Goal: Task Accomplishment & Management: Manage account settings

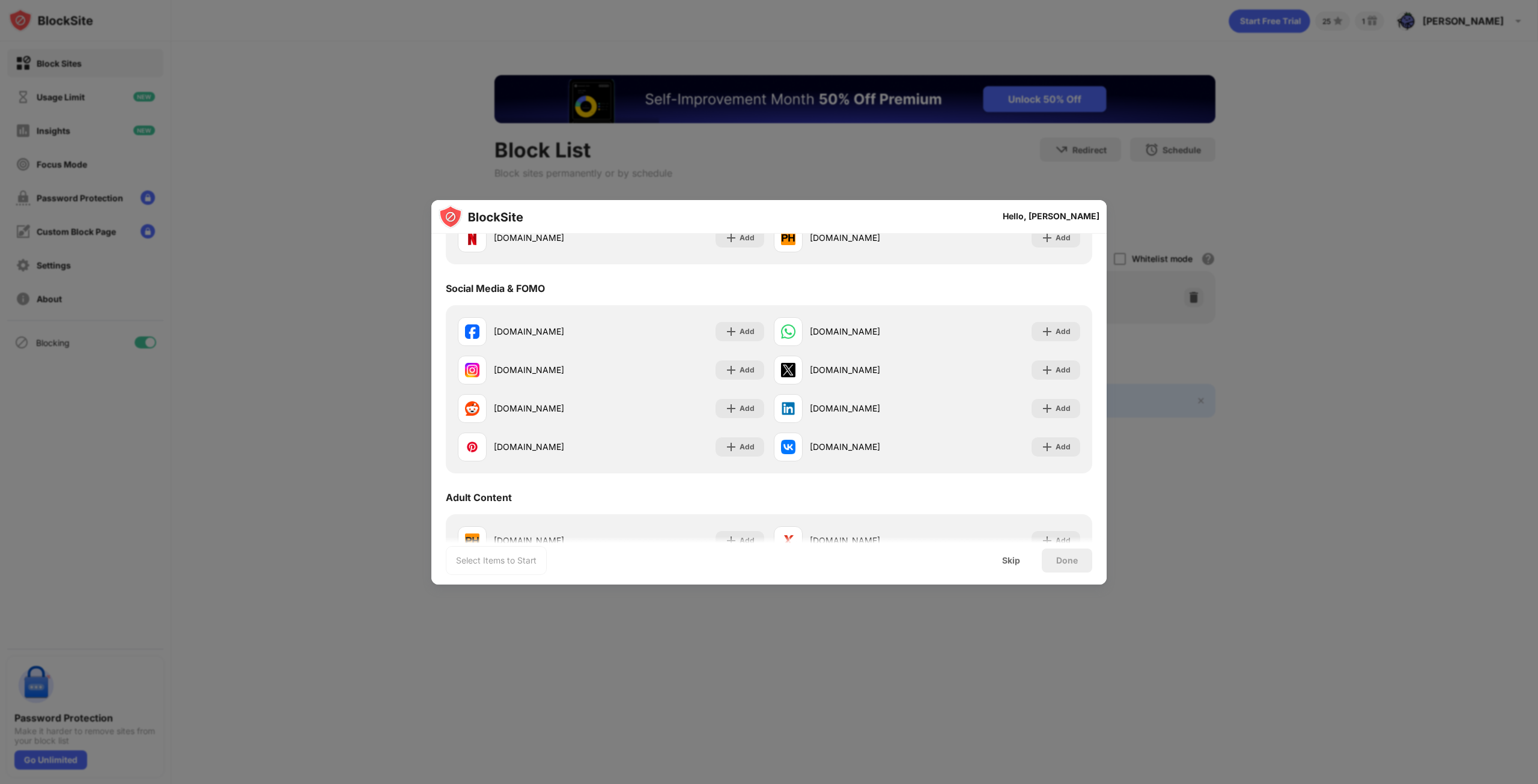
scroll to position [272, 0]
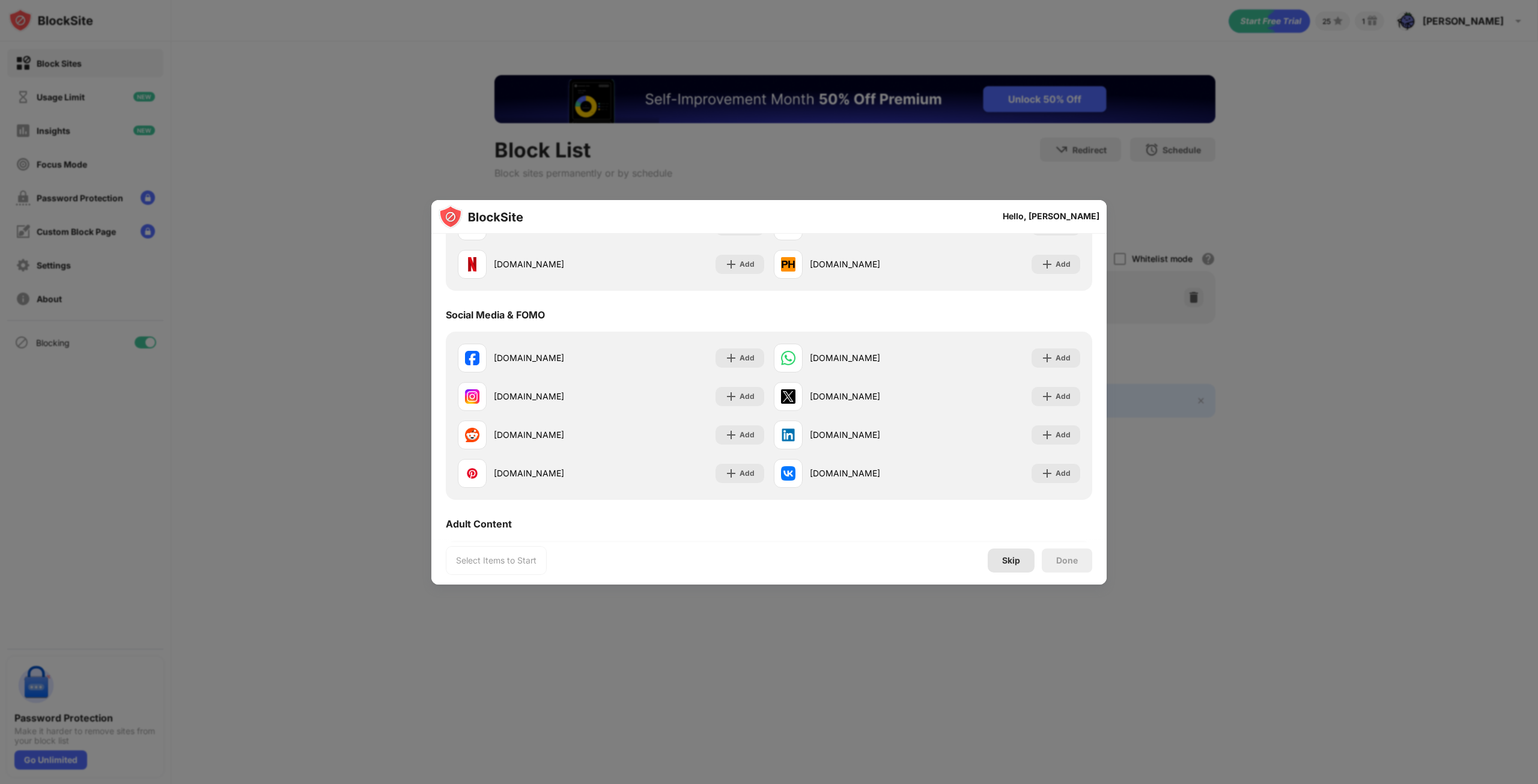
click at [1023, 560] on div "Skip" at bounding box center [1010, 560] width 47 height 24
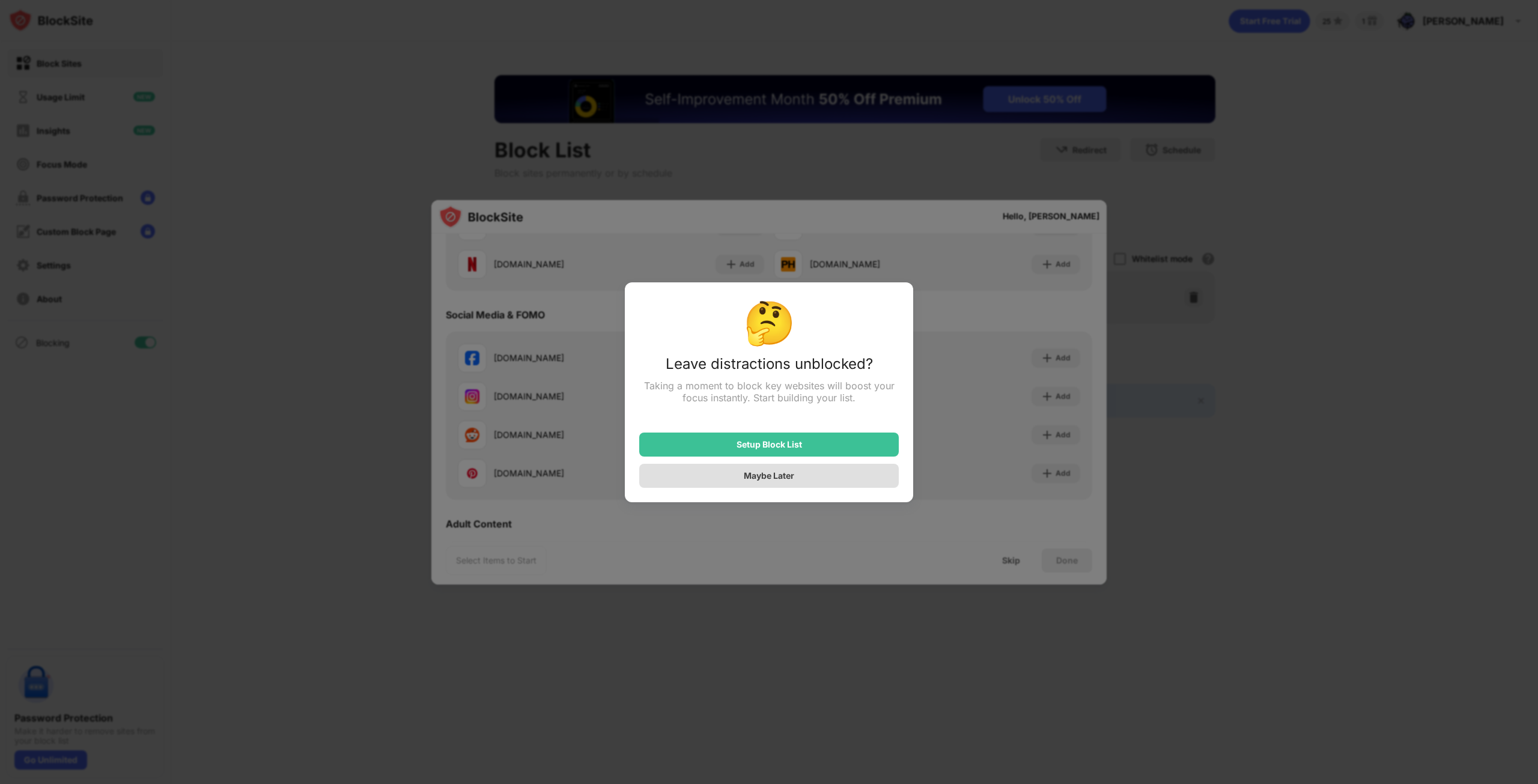
click at [779, 484] on div "Maybe Later" at bounding box center [768, 475] width 259 height 24
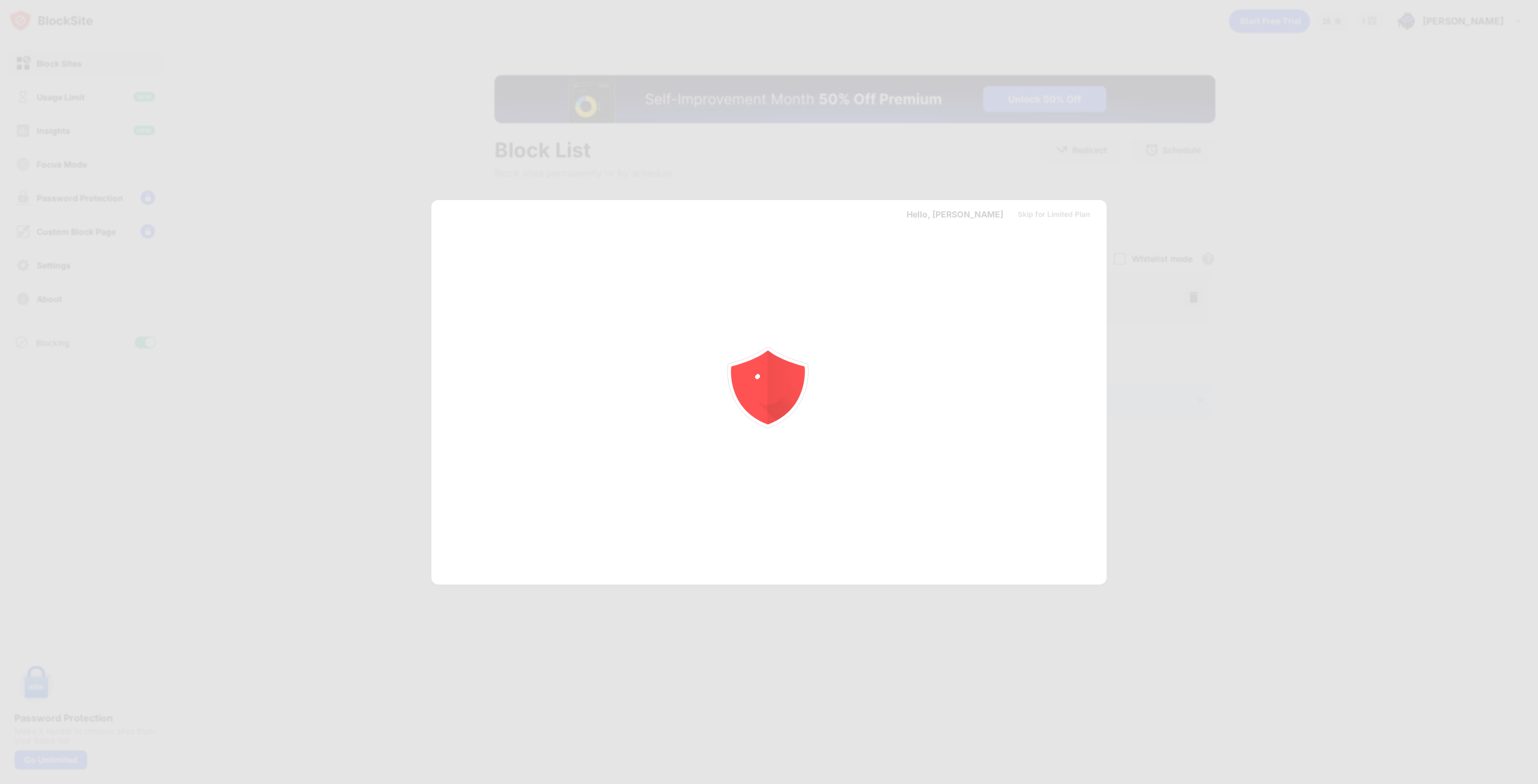
scroll to position [0, 0]
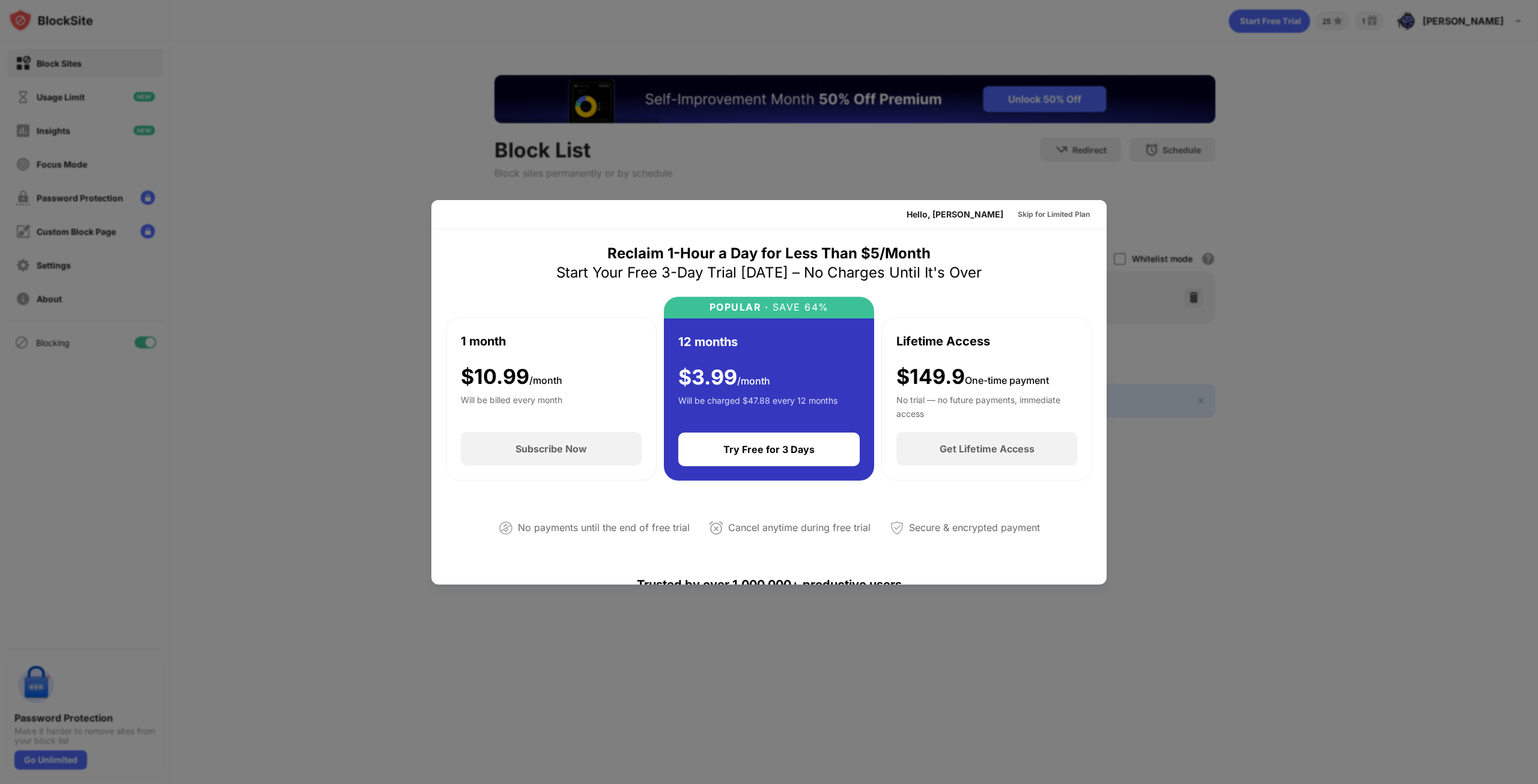
drag, startPoint x: 1392, startPoint y: 265, endPoint x: 1361, endPoint y: 256, distance: 32.3
click at [1391, 265] on div at bounding box center [769, 392] width 1538 height 784
click at [1359, 240] on div at bounding box center [769, 392] width 1538 height 784
drag, startPoint x: 1342, startPoint y: 205, endPoint x: 1302, endPoint y: 199, distance: 40.4
click at [1341, 206] on div at bounding box center [769, 392] width 1538 height 784
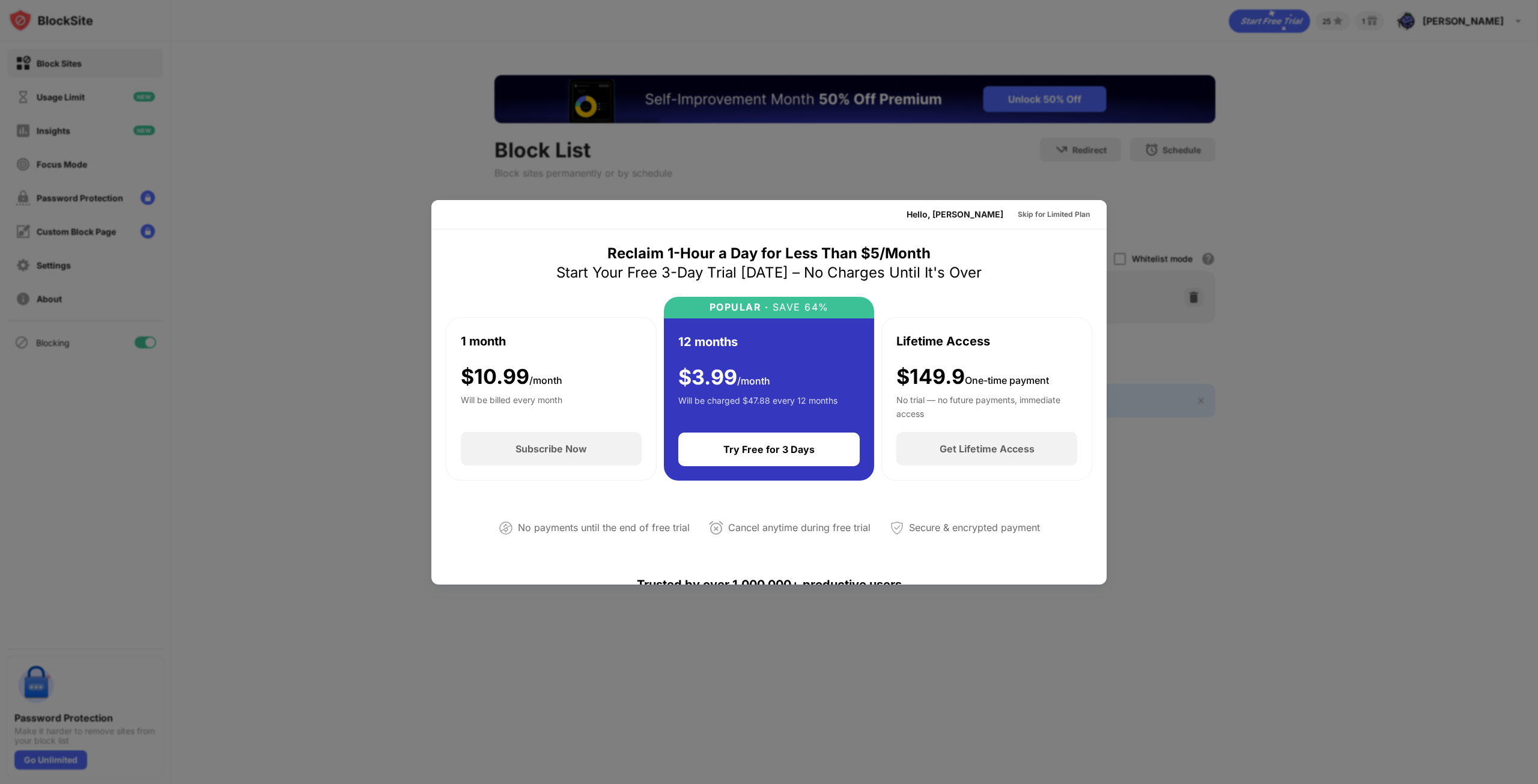
drag, startPoint x: 1316, startPoint y: 167, endPoint x: 1284, endPoint y: 179, distance: 34.2
click at [1314, 170] on div at bounding box center [769, 392] width 1538 height 784
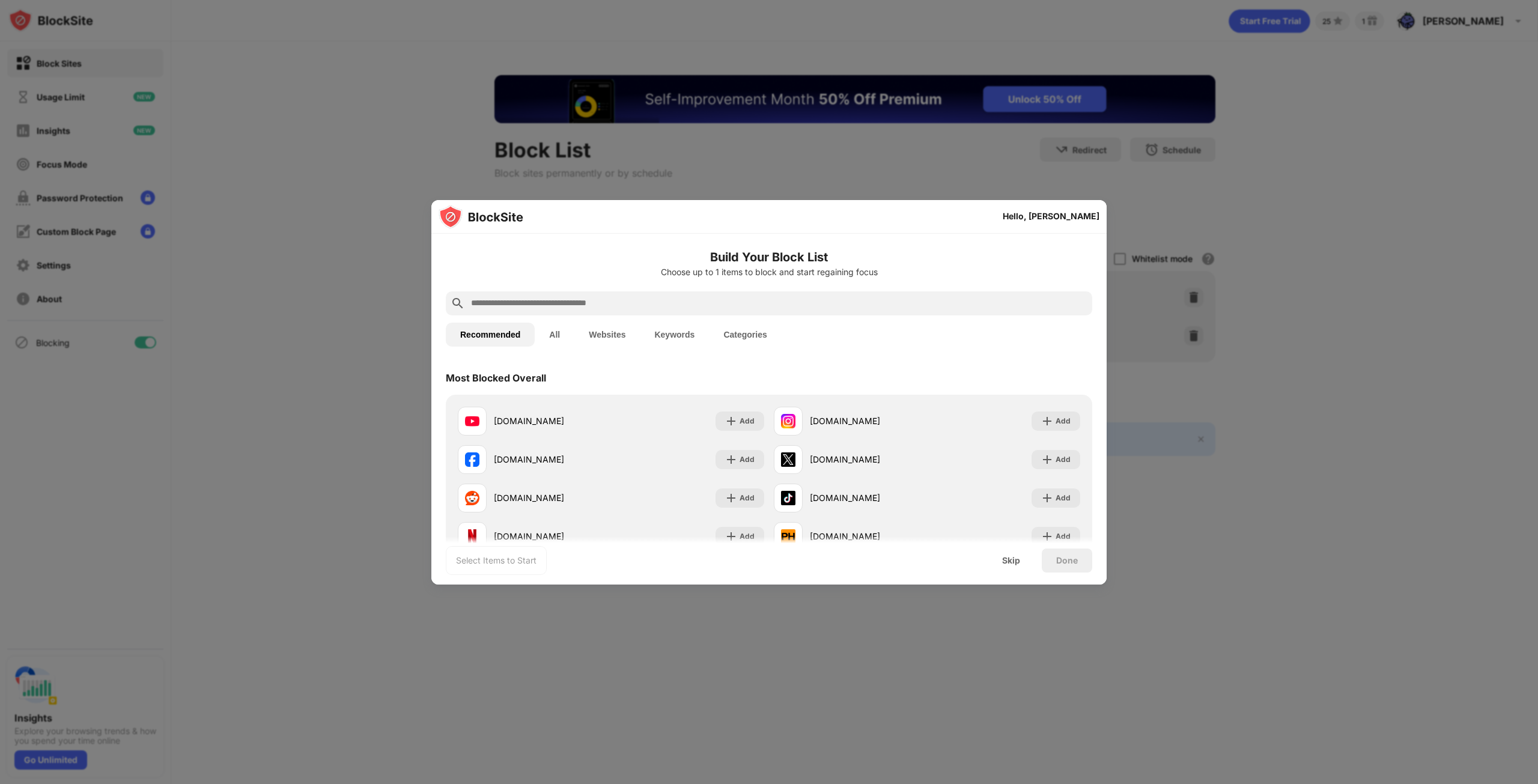
click at [521, 307] on input "text" at bounding box center [779, 303] width 617 height 15
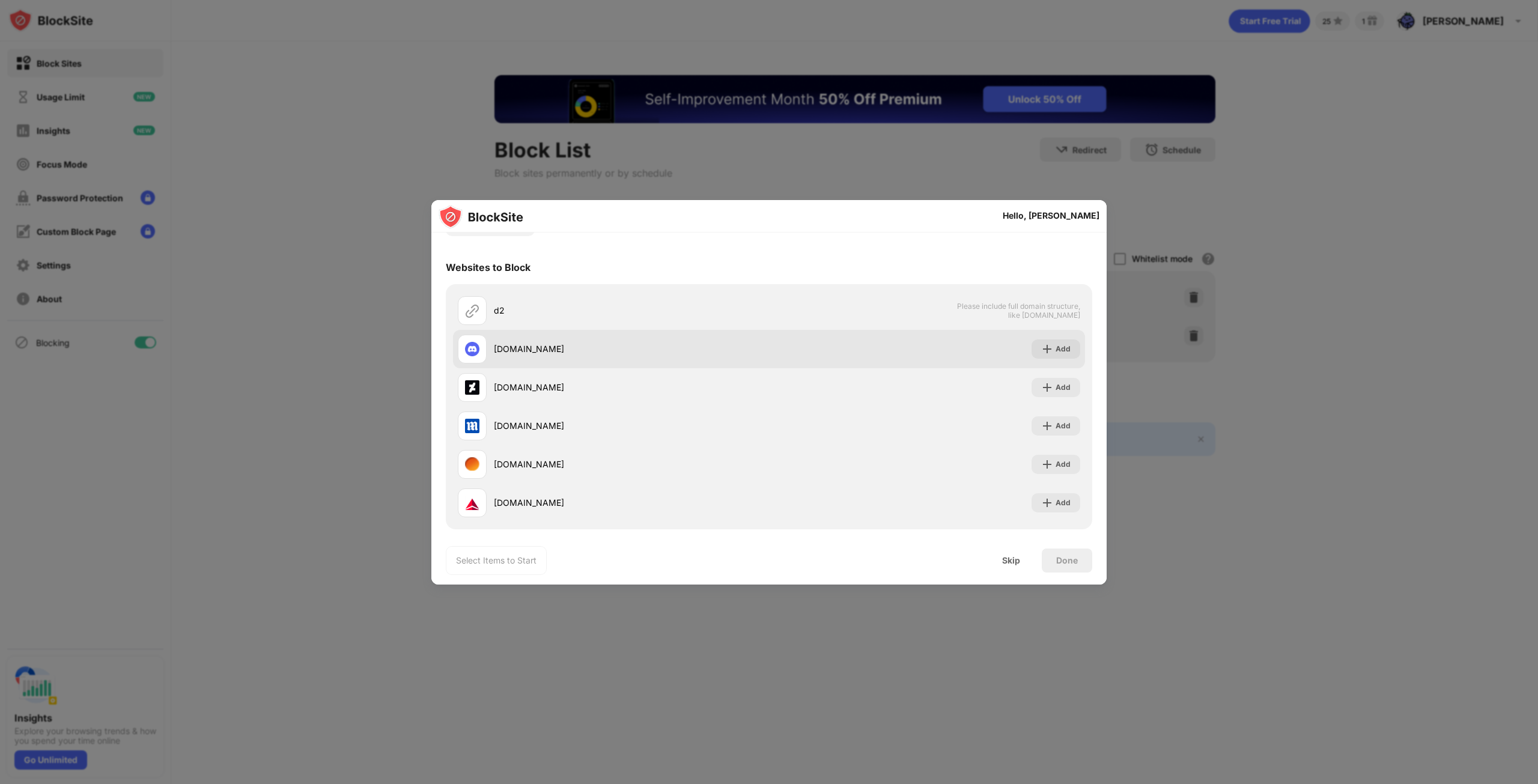
scroll to position [116, 0]
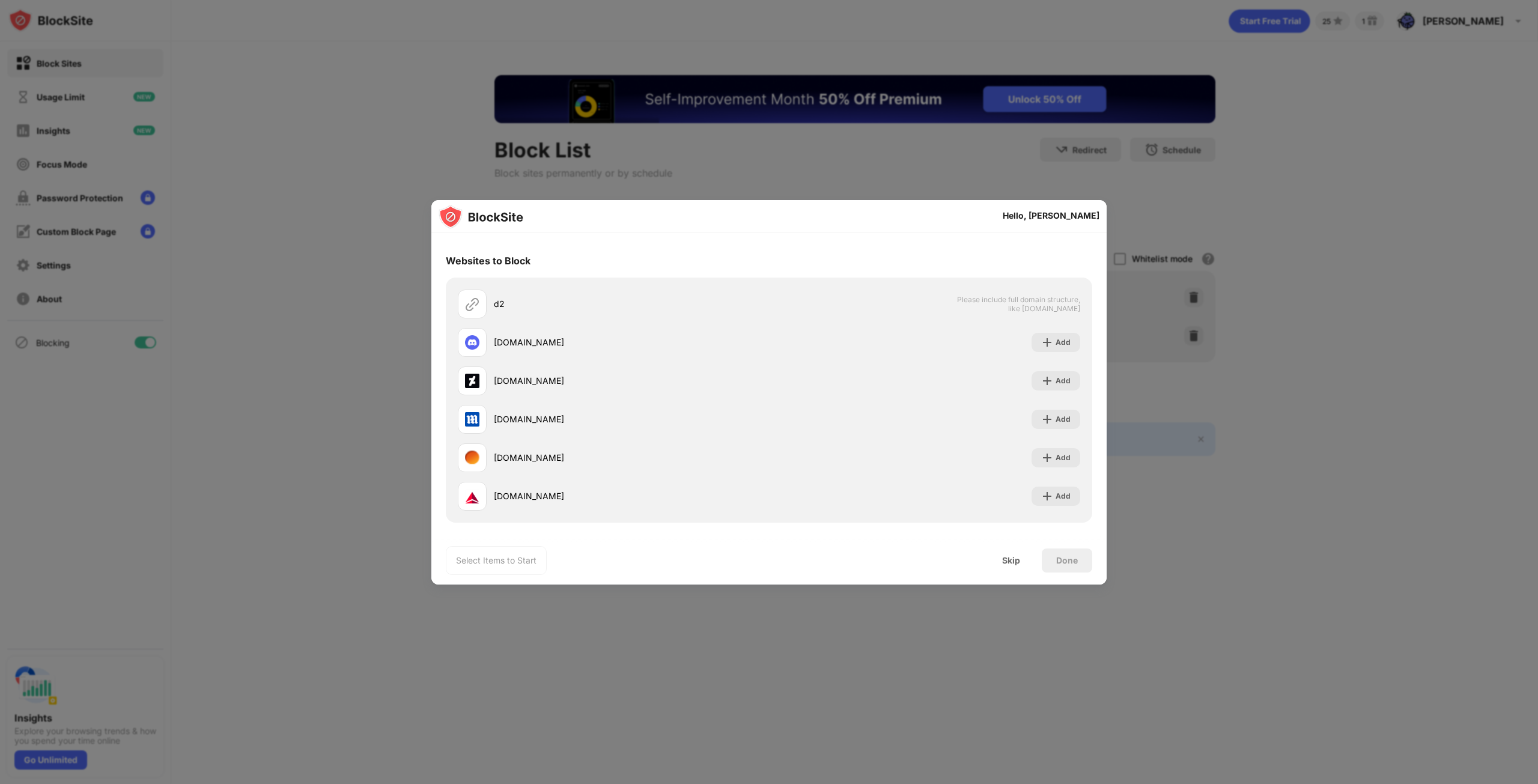
type input "**"
click at [1263, 193] on div at bounding box center [769, 392] width 1538 height 784
click at [387, 202] on div at bounding box center [769, 392] width 1538 height 784
click at [1001, 555] on div "Skip" at bounding box center [1010, 560] width 47 height 24
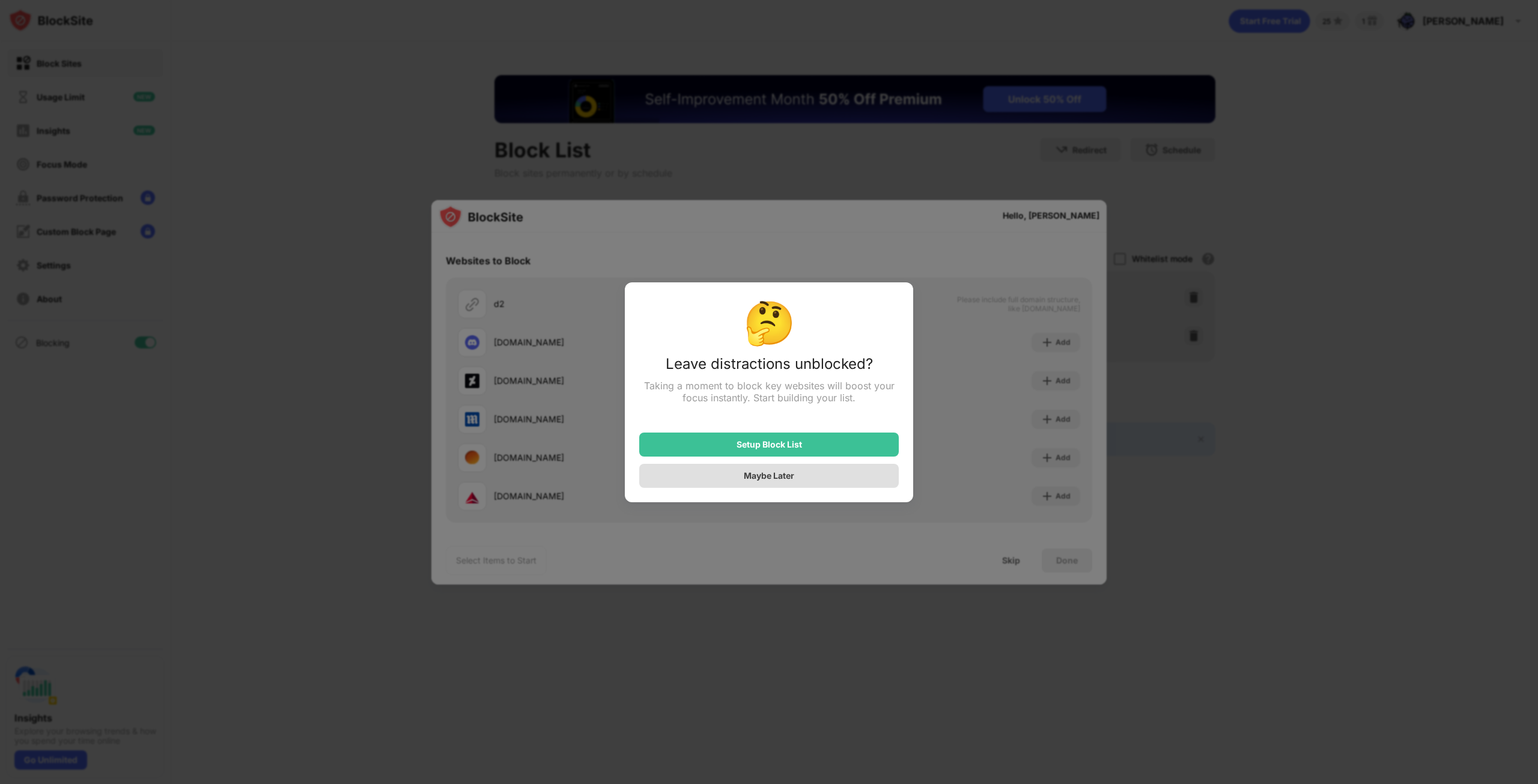
click at [776, 475] on div "Maybe Later" at bounding box center [769, 475] width 51 height 10
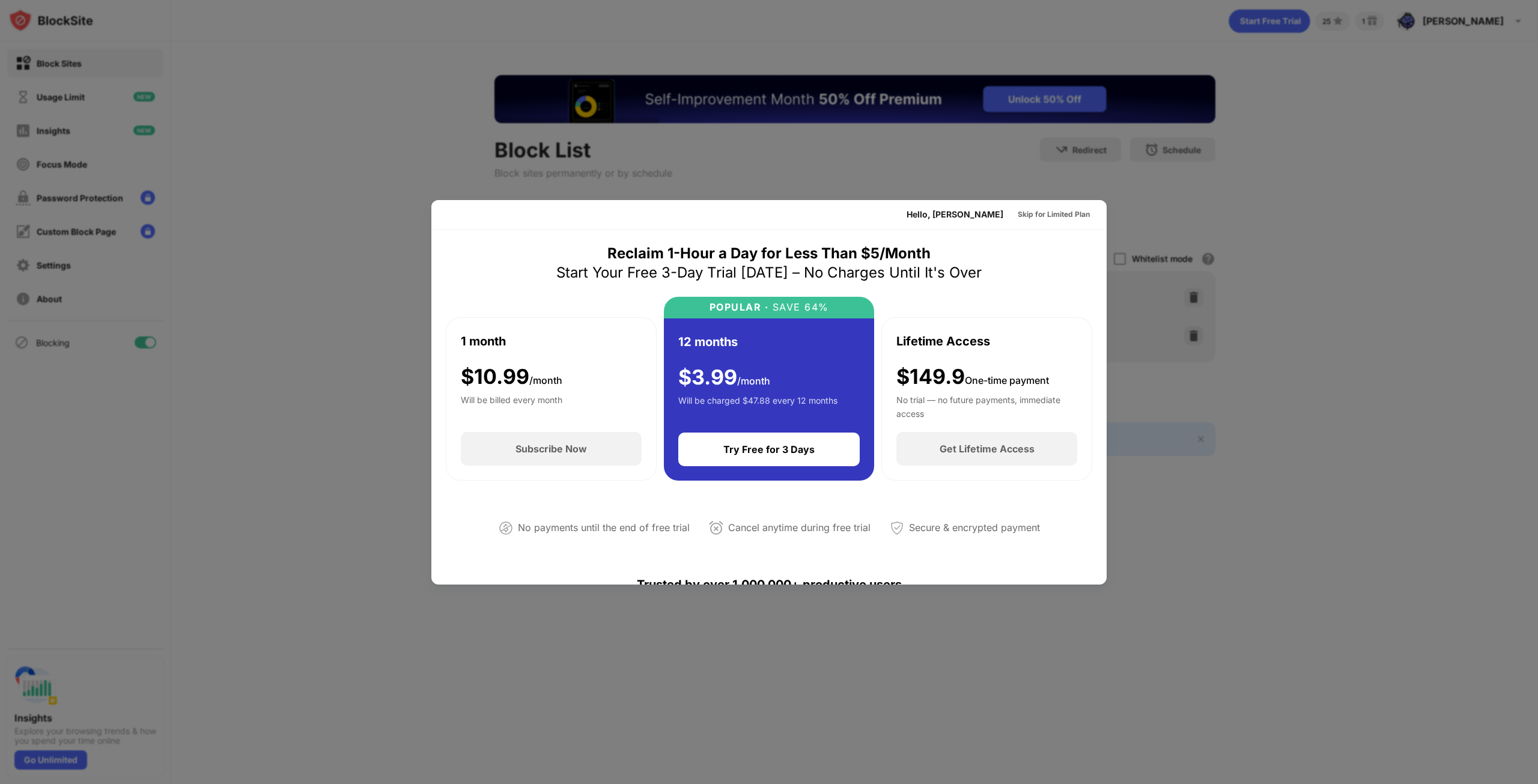
click at [1350, 226] on div at bounding box center [769, 392] width 1538 height 784
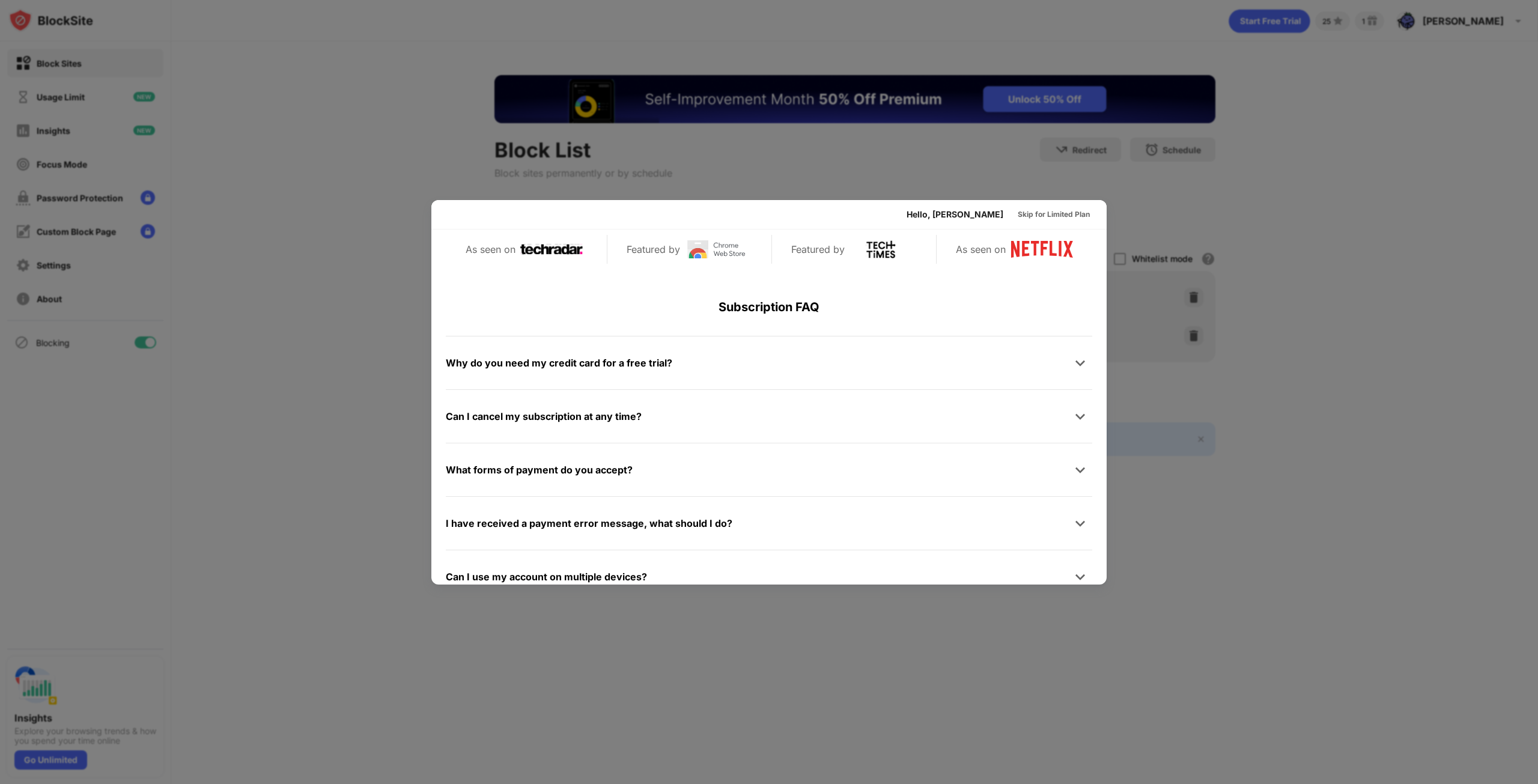
scroll to position [585, 0]
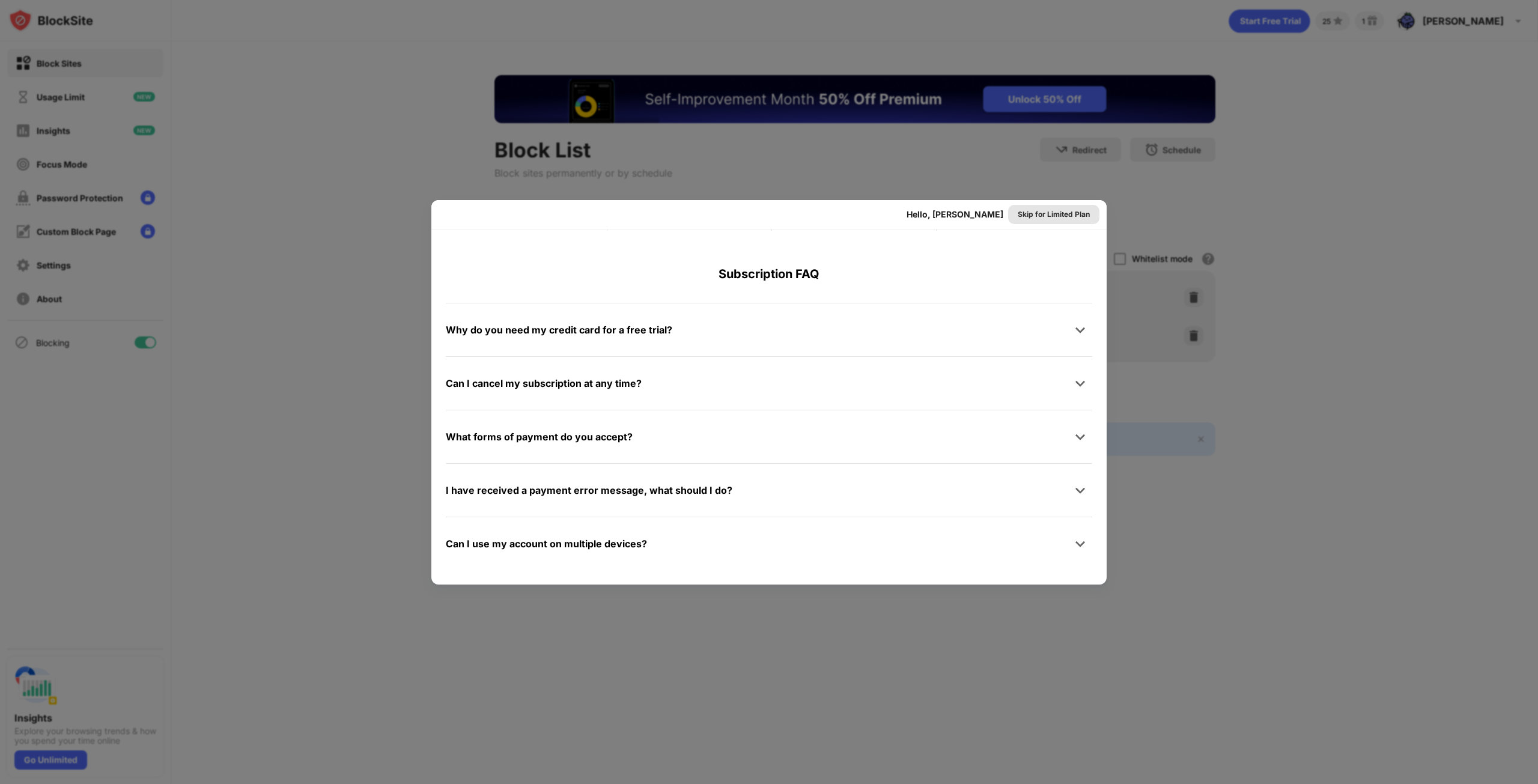
click at [1071, 214] on div "Skip for Limited Plan" at bounding box center [1054, 214] width 72 height 12
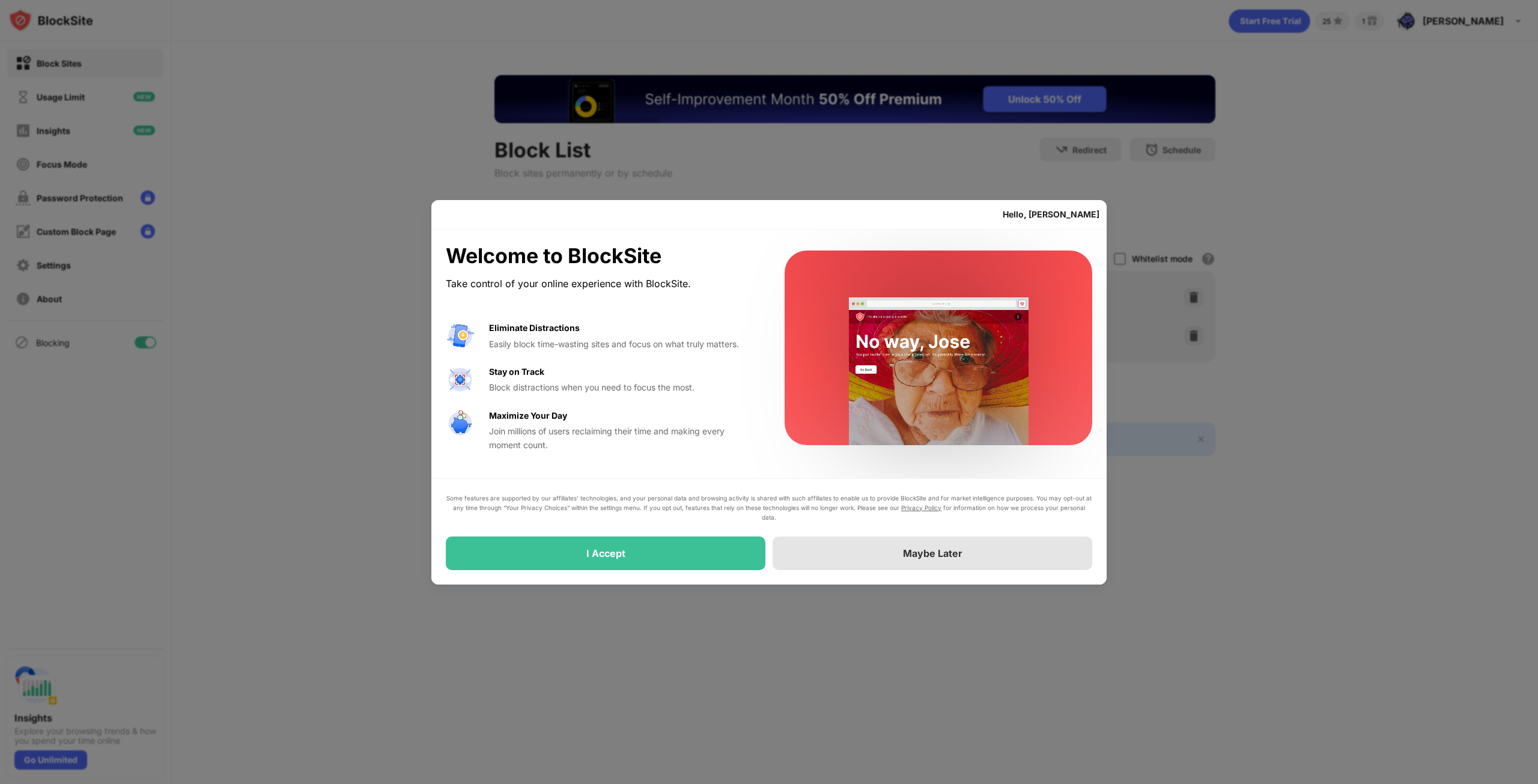
click at [935, 558] on div "Maybe Later" at bounding box center [933, 553] width 60 height 12
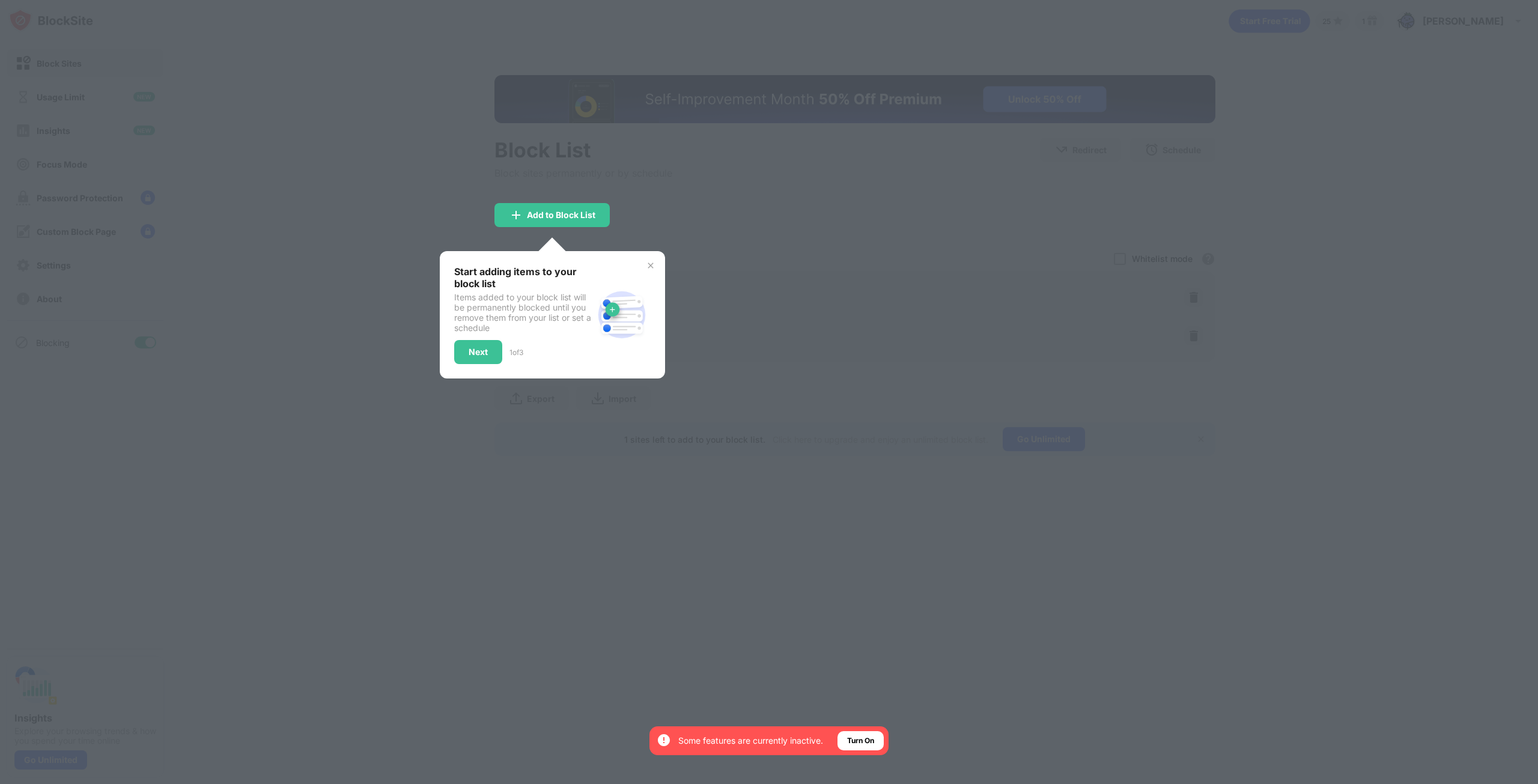
click at [647, 267] on img at bounding box center [651, 266] width 10 height 10
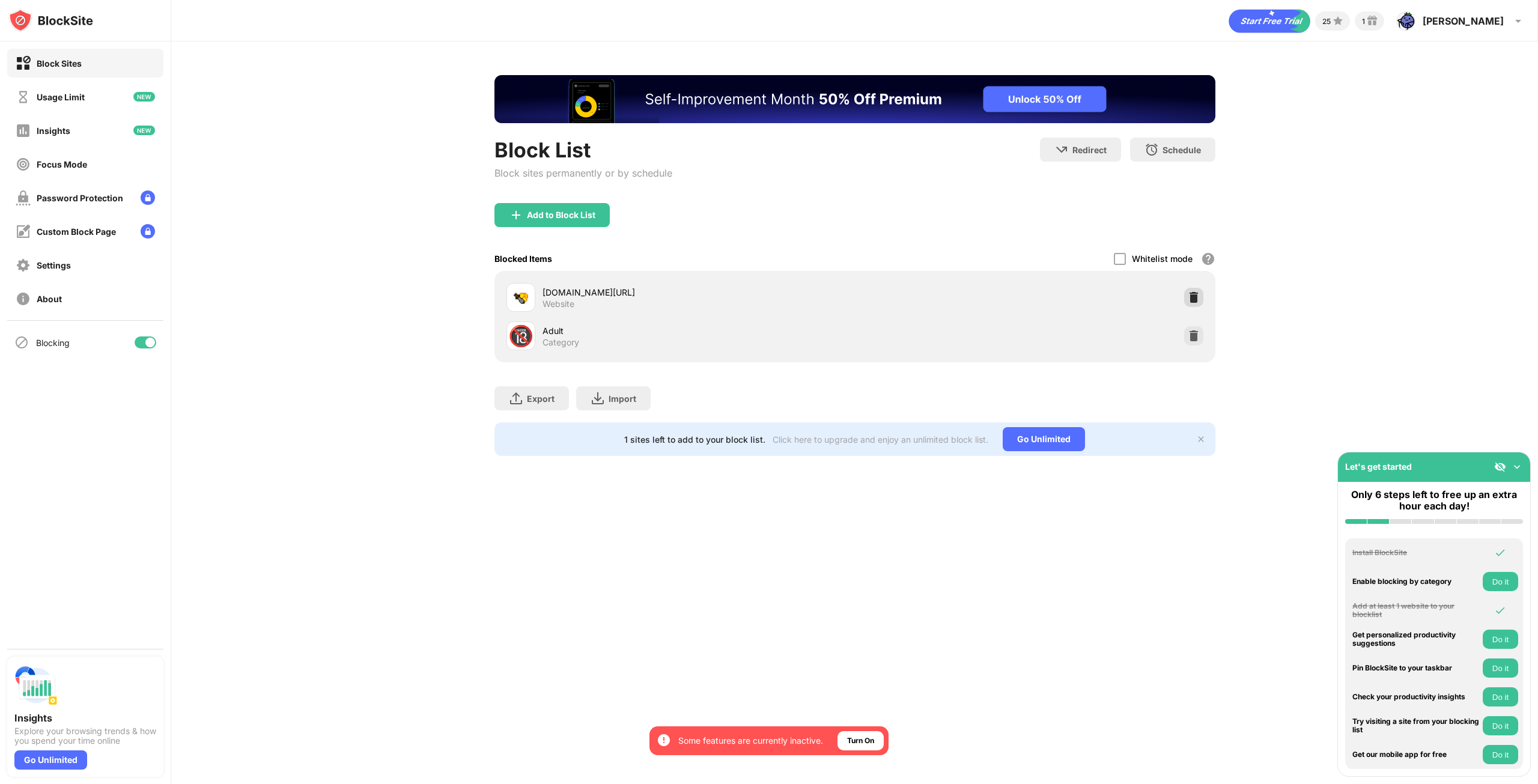
click at [1190, 298] on img at bounding box center [1193, 297] width 12 height 12
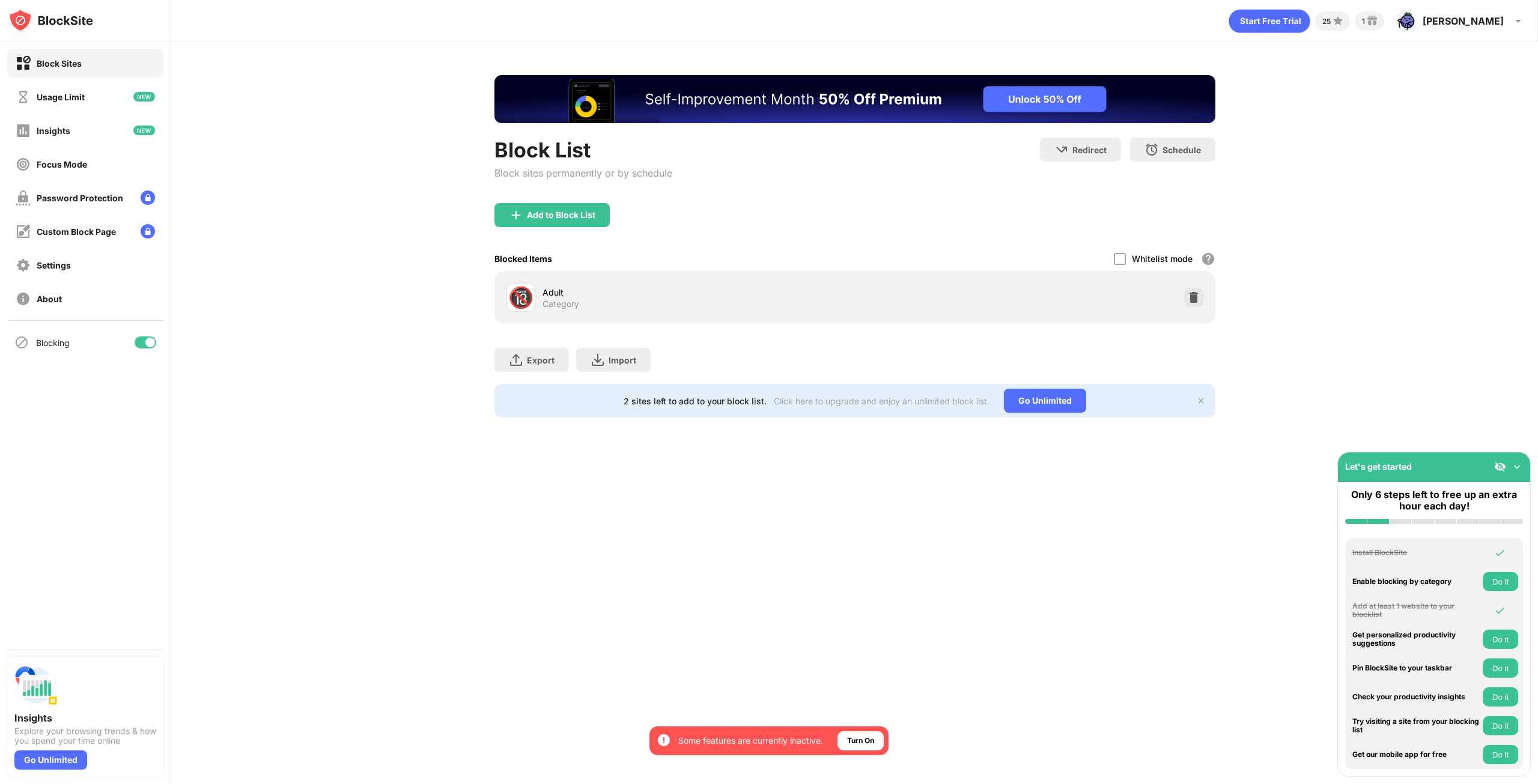
click at [567, 298] on div "Category" at bounding box center [560, 304] width 37 height 11
click at [1192, 298] on img at bounding box center [1193, 297] width 12 height 12
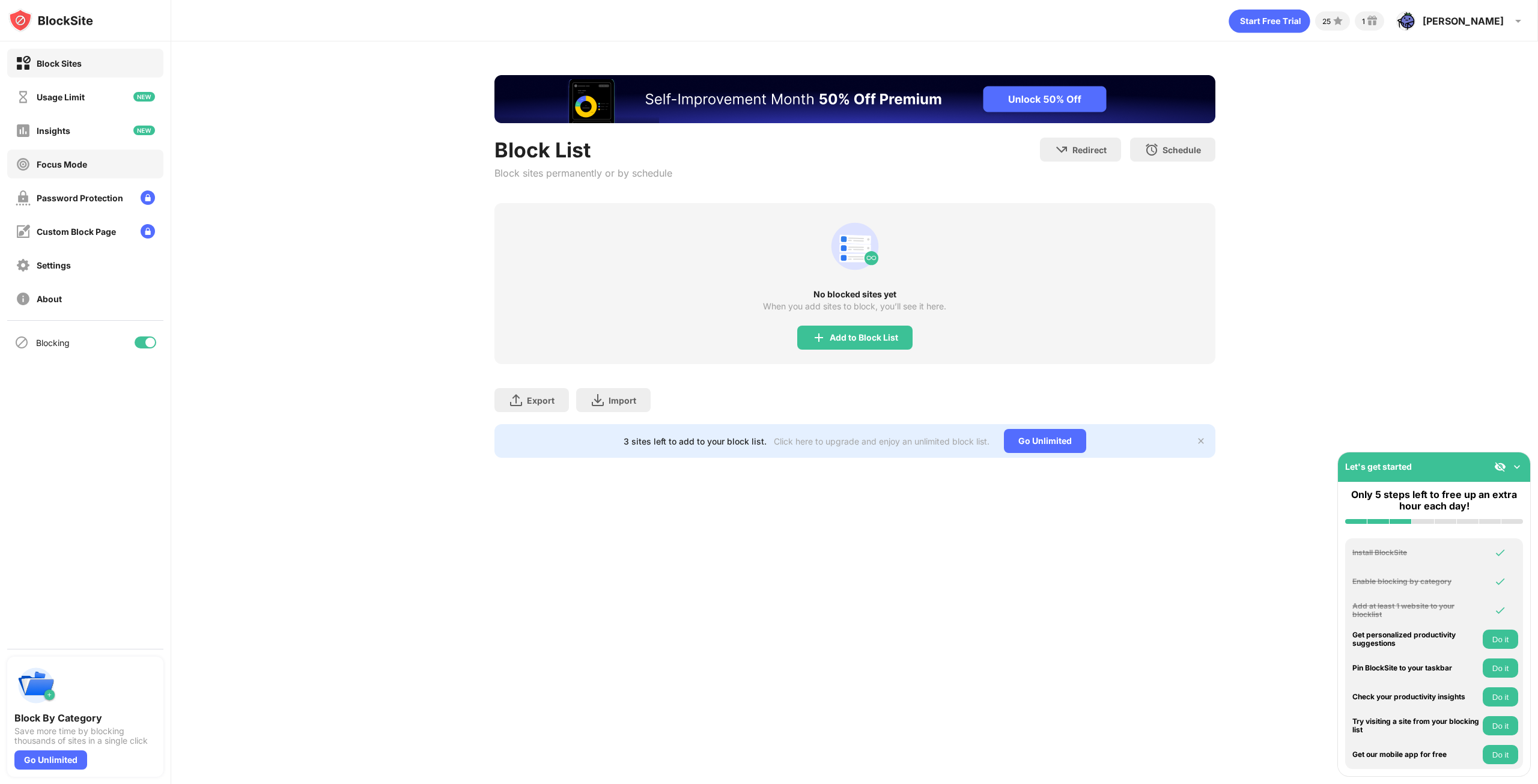
click at [92, 170] on div "Focus Mode" at bounding box center [85, 163] width 156 height 28
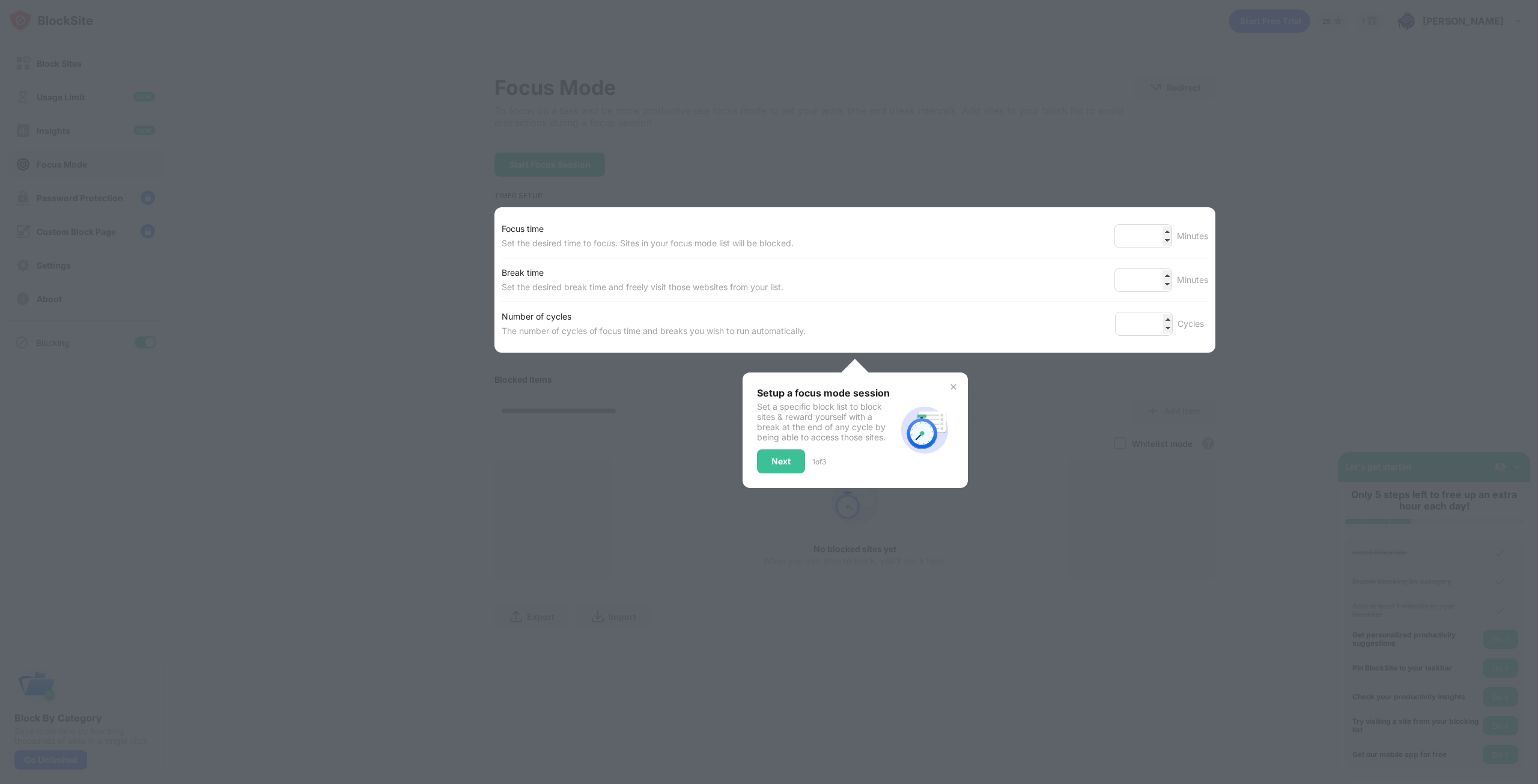
click at [780, 449] on div "Setup a focus mode session Set a specific block list to block sites & reward yo…" at bounding box center [827, 430] width 139 height 86
click at [779, 451] on div "Next" at bounding box center [781, 461] width 48 height 24
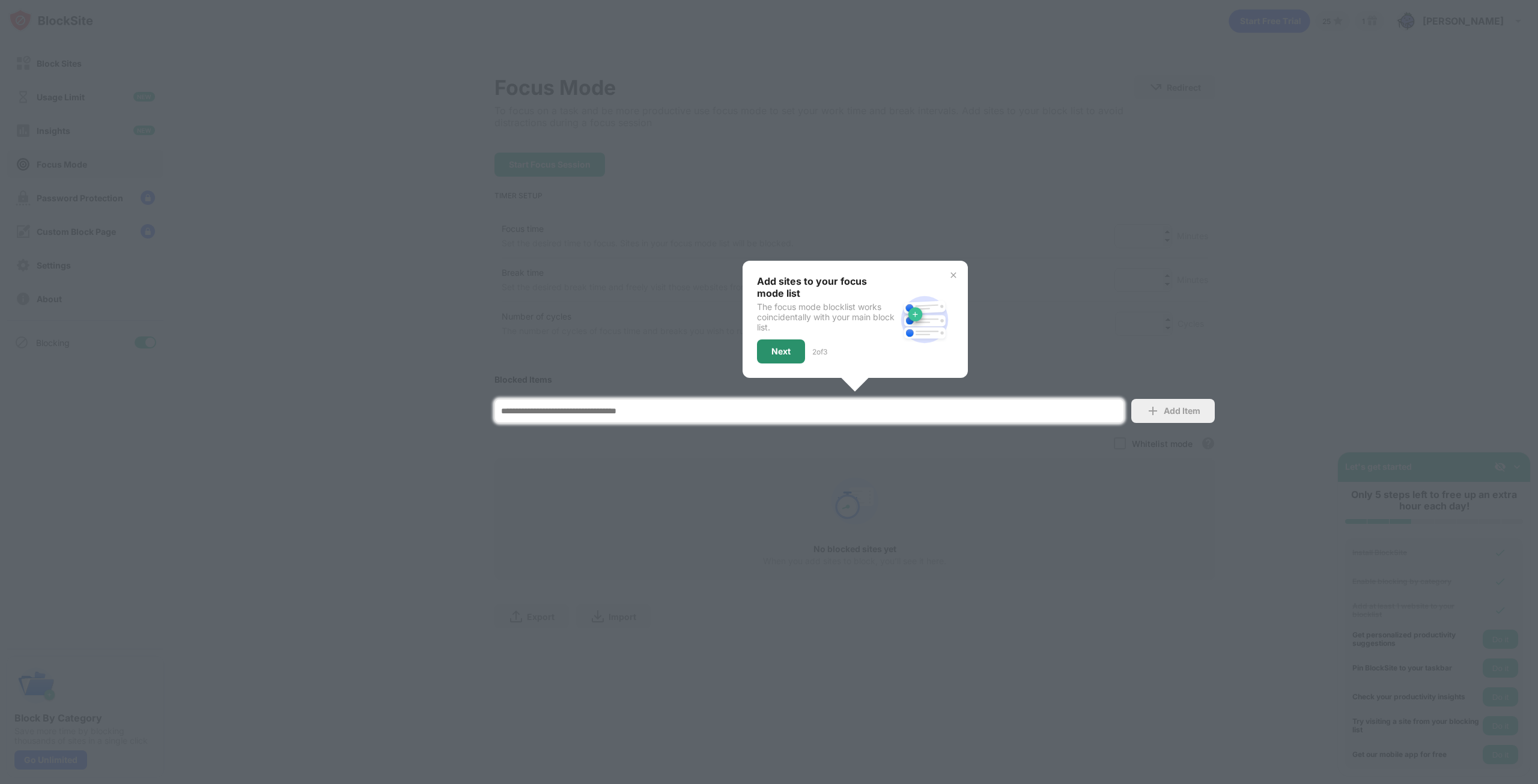
click at [775, 349] on div "Next" at bounding box center [781, 352] width 19 height 10
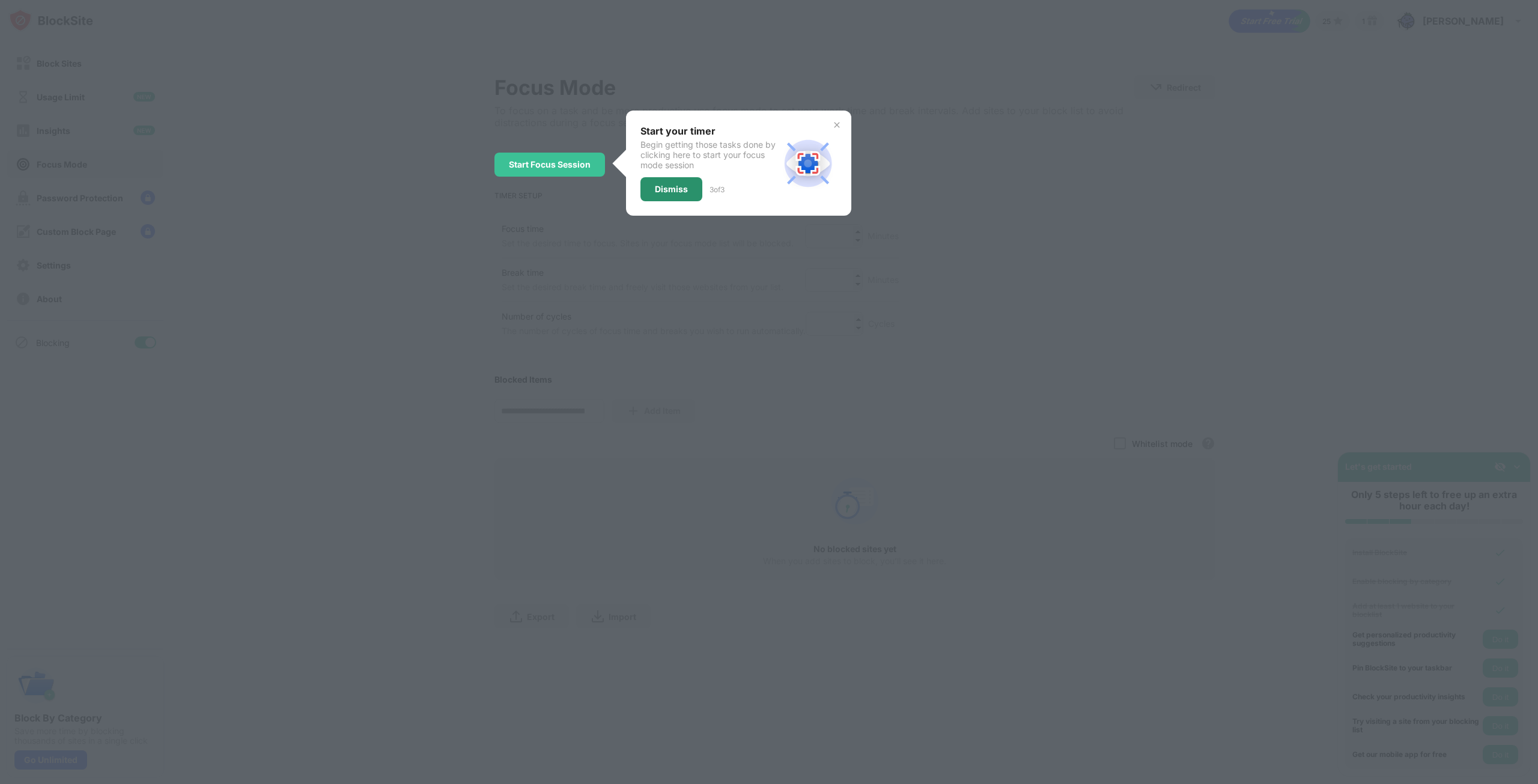
click at [678, 187] on div "Dismiss" at bounding box center [672, 189] width 33 height 10
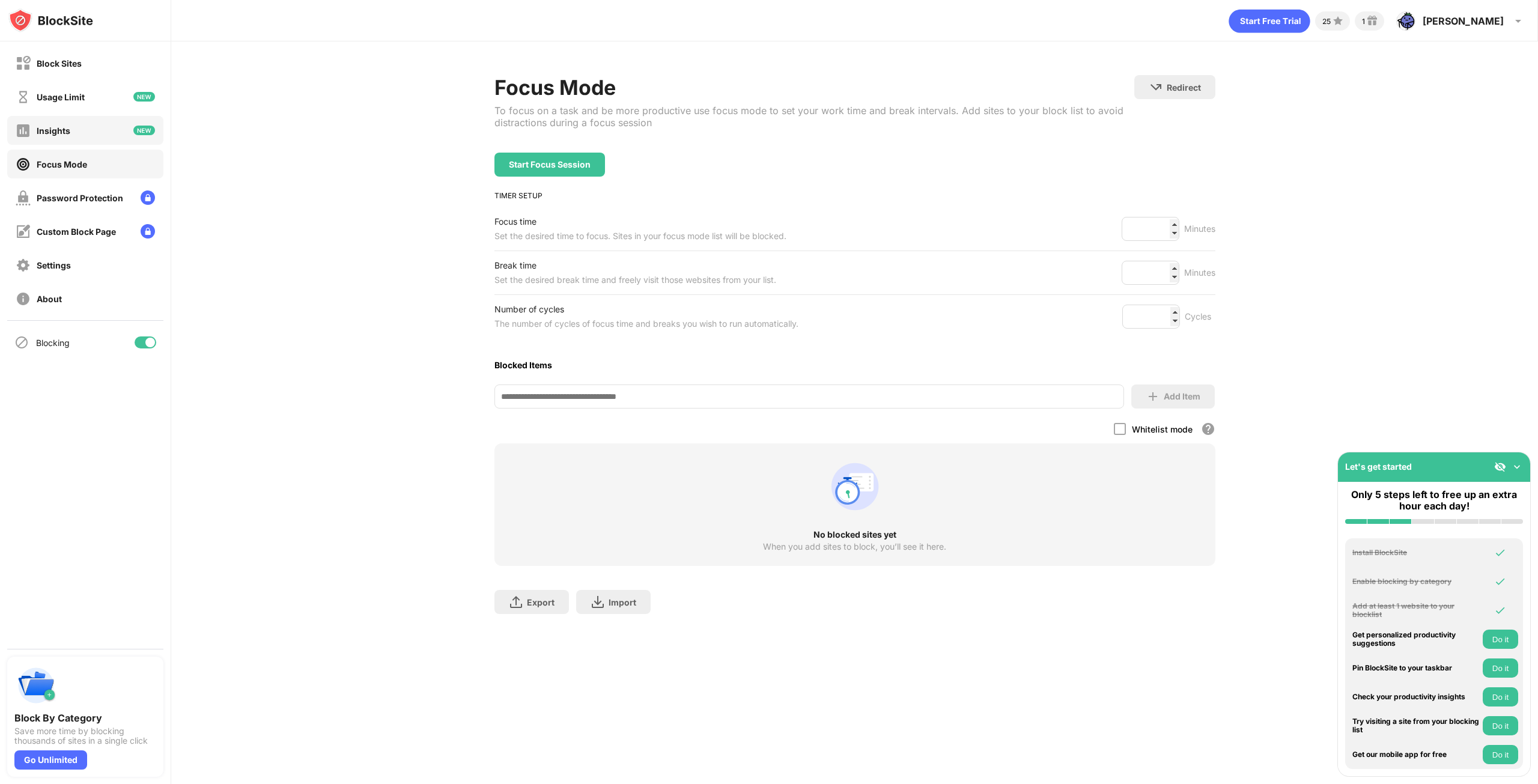
click at [83, 131] on div "Insights" at bounding box center [85, 130] width 156 height 28
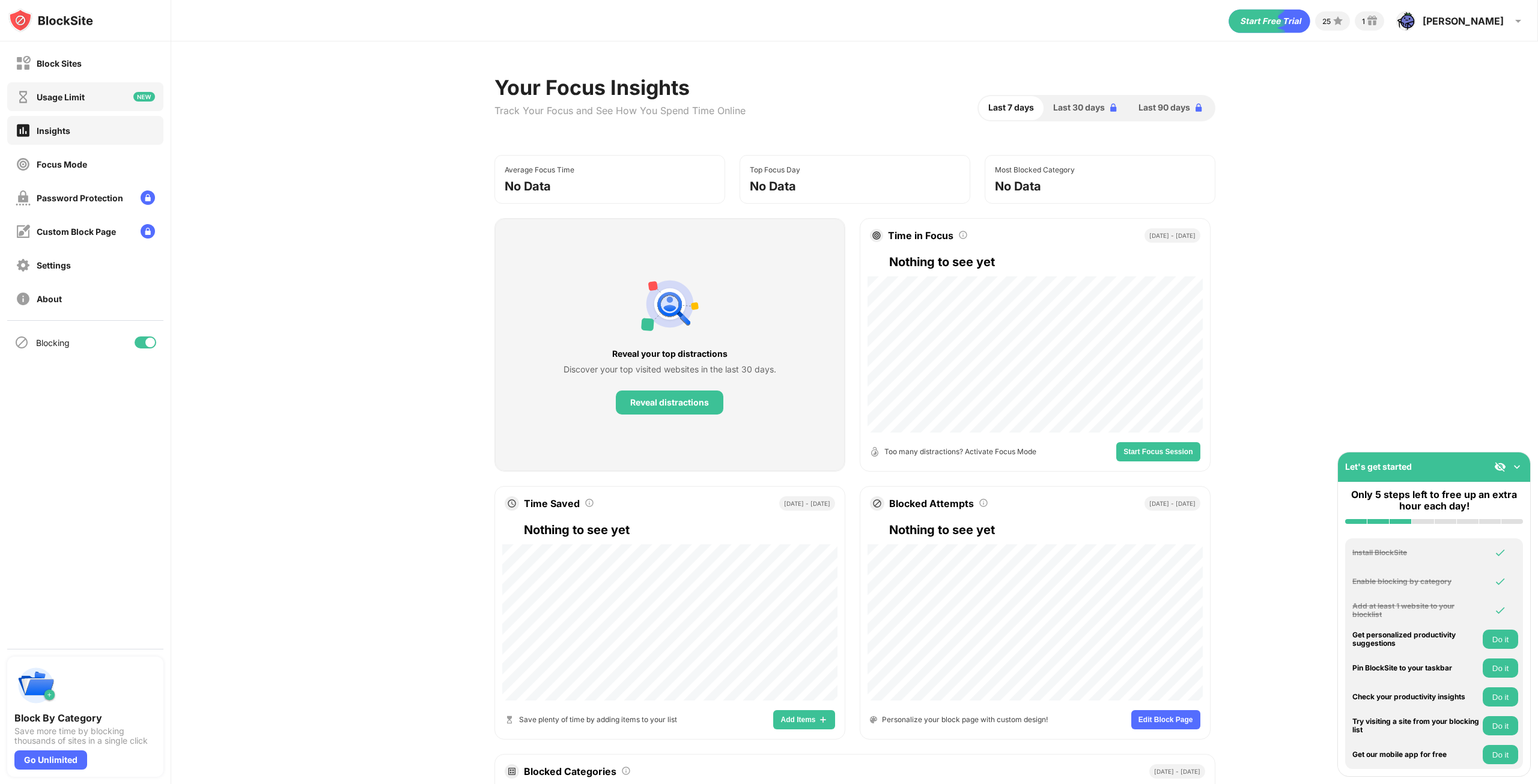
click at [86, 101] on div "Usage Limit" at bounding box center [85, 96] width 156 height 28
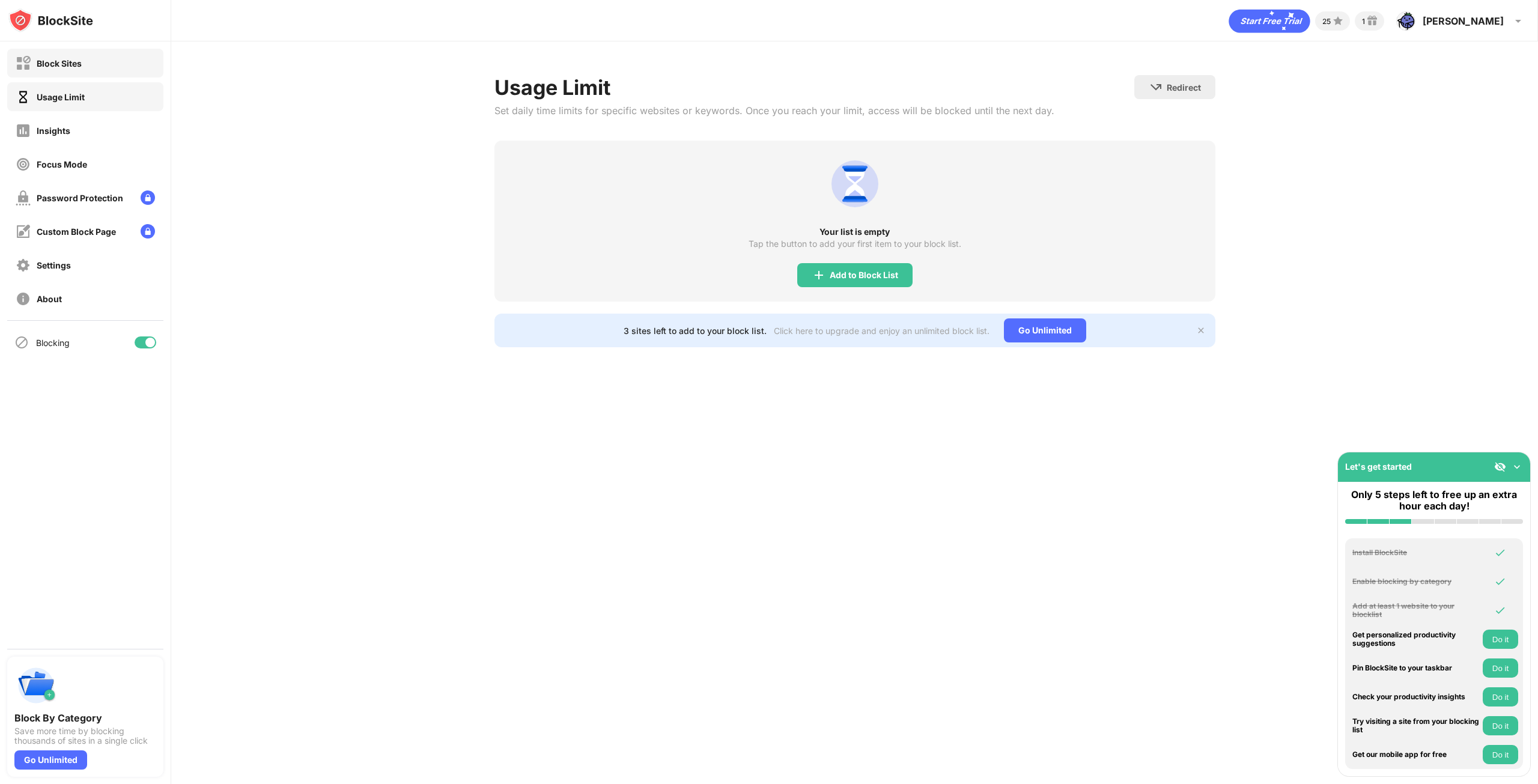
click at [86, 67] on div "Block Sites" at bounding box center [85, 63] width 156 height 28
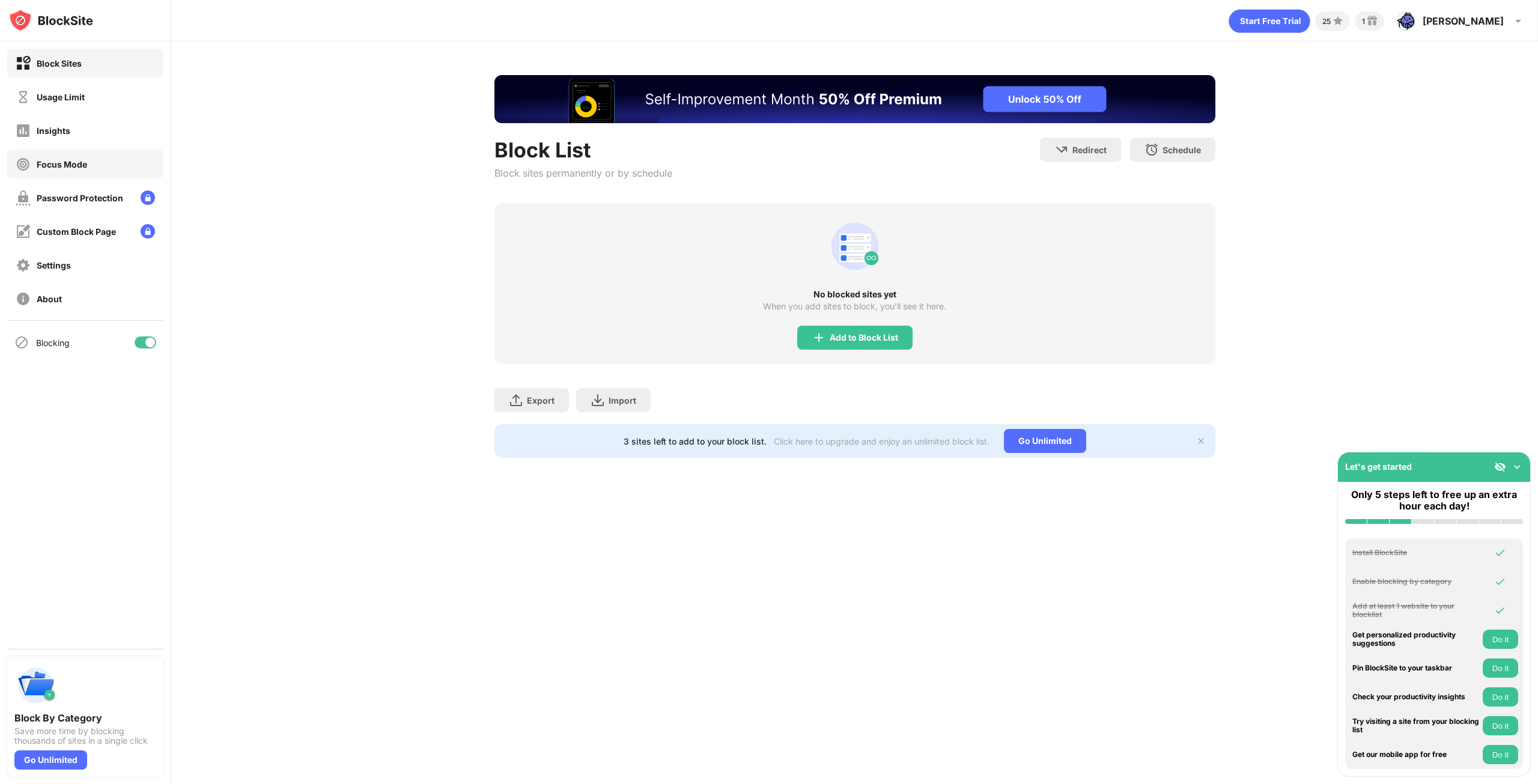
click at [97, 170] on div "Focus Mode" at bounding box center [85, 163] width 156 height 28
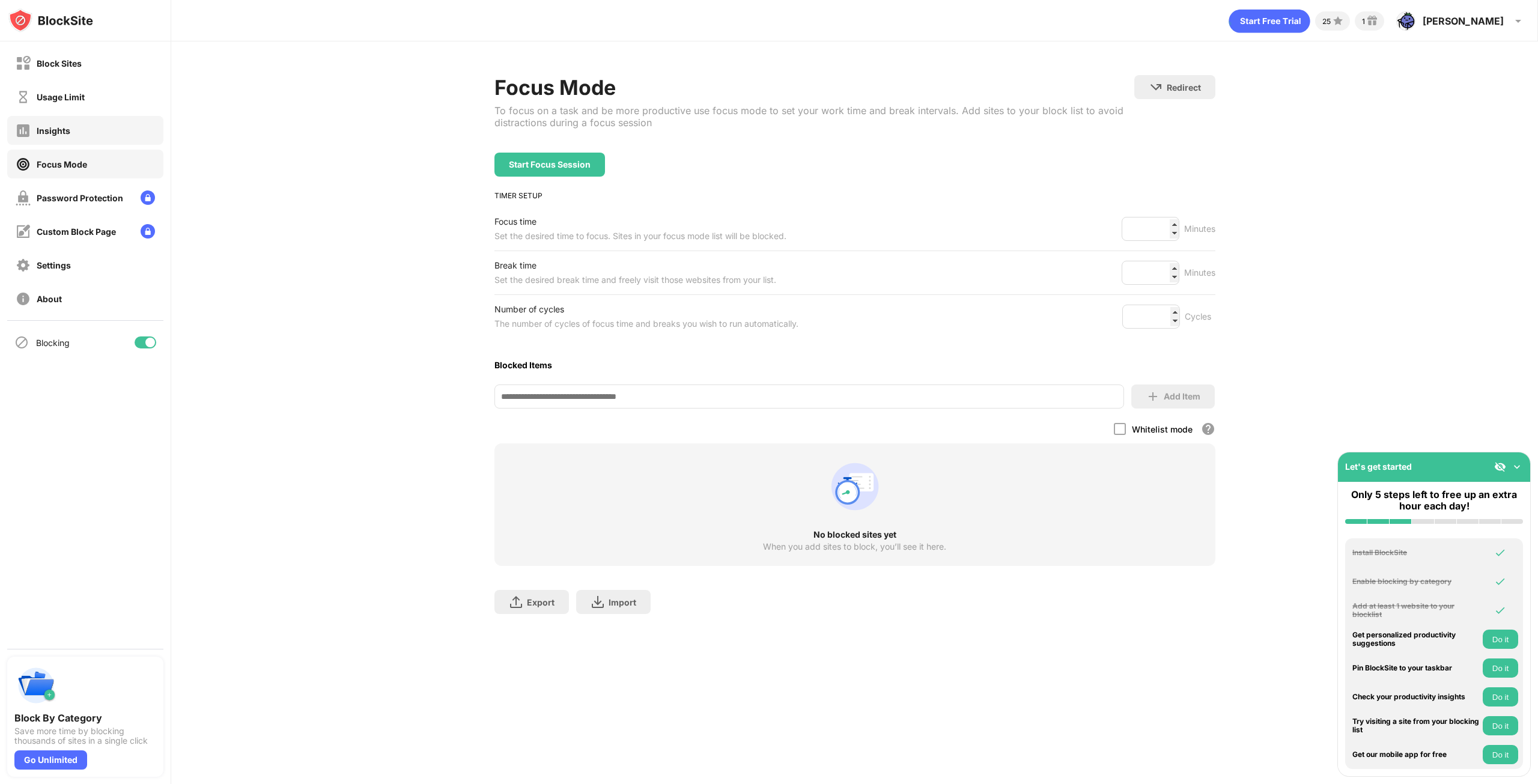
click at [64, 126] on div "Insights" at bounding box center [54, 131] width 33 height 10
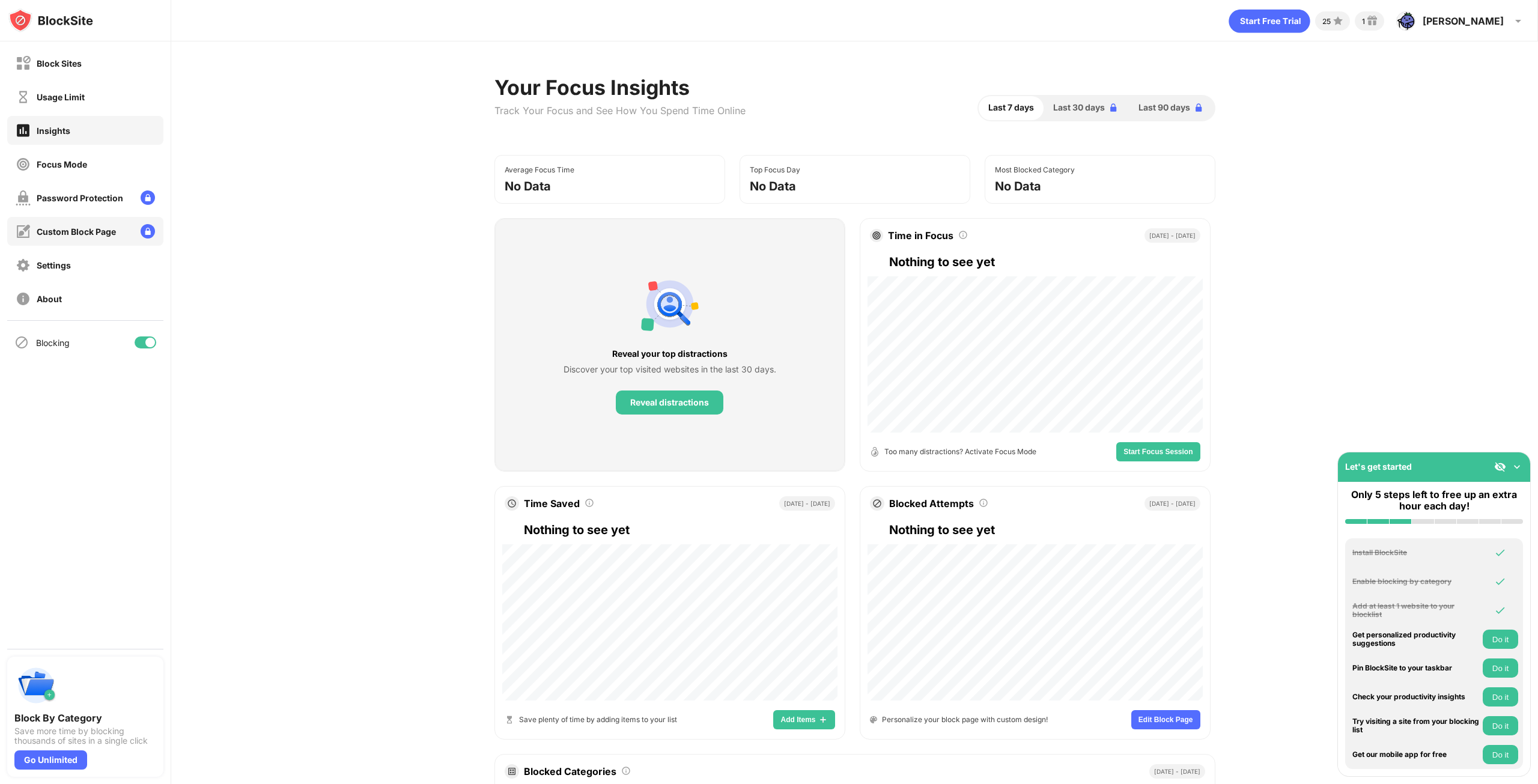
click at [69, 224] on div "Custom Block Page" at bounding box center [65, 231] width 100 height 15
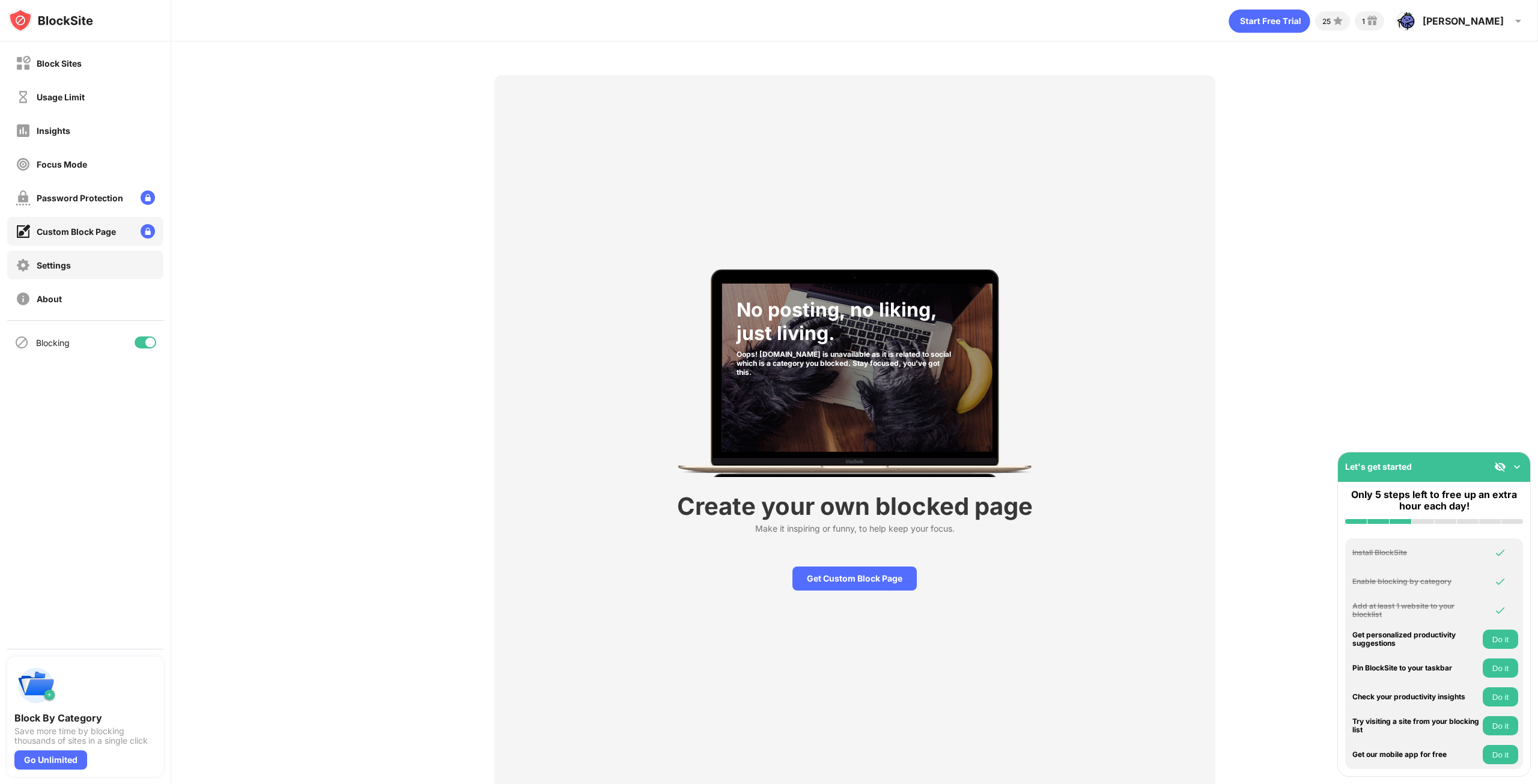
click at [62, 275] on div "Settings" at bounding box center [85, 264] width 156 height 28
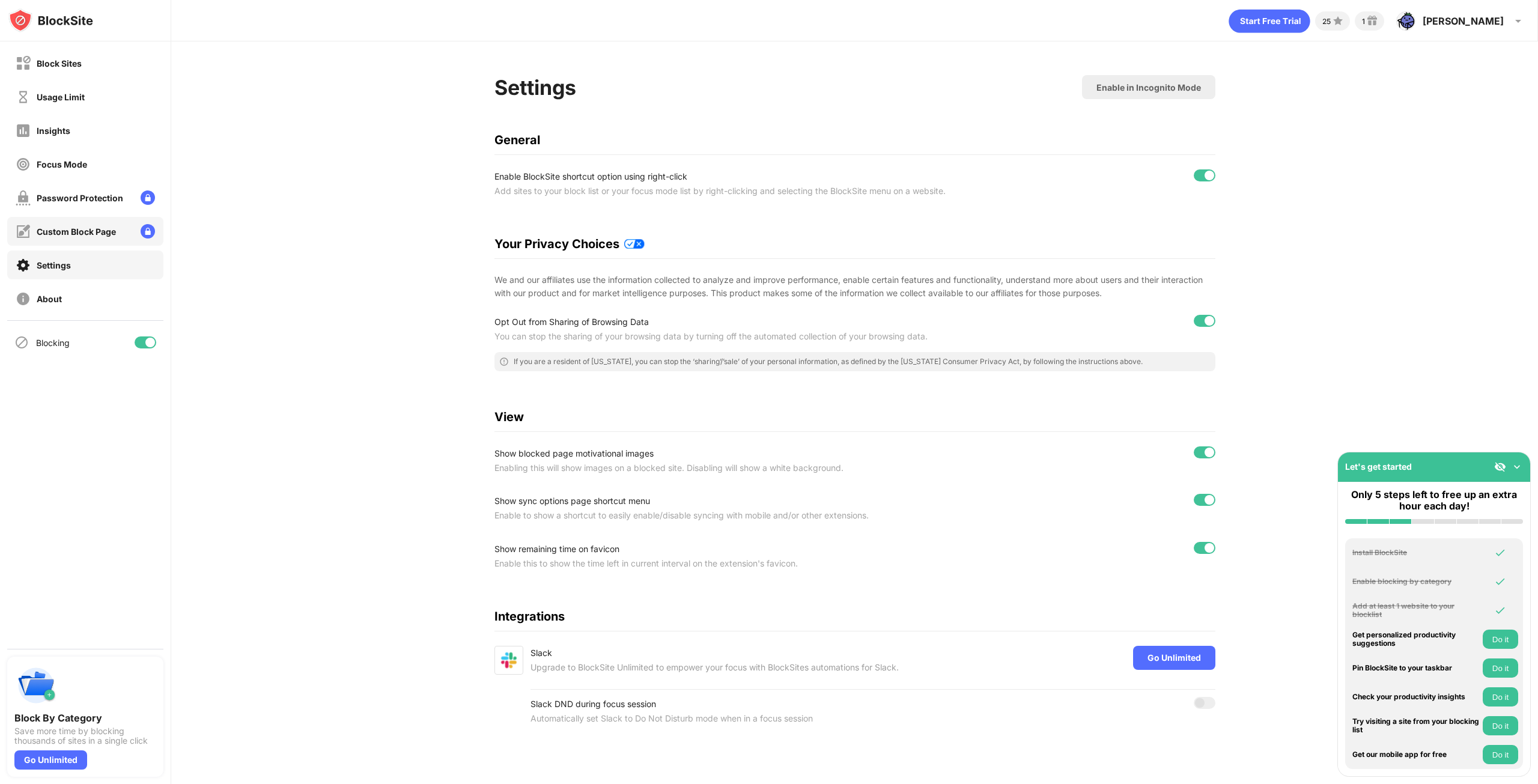
click at [87, 245] on div "Custom Block Page" at bounding box center [85, 231] width 156 height 28
